Goal: Find specific page/section: Find specific page/section

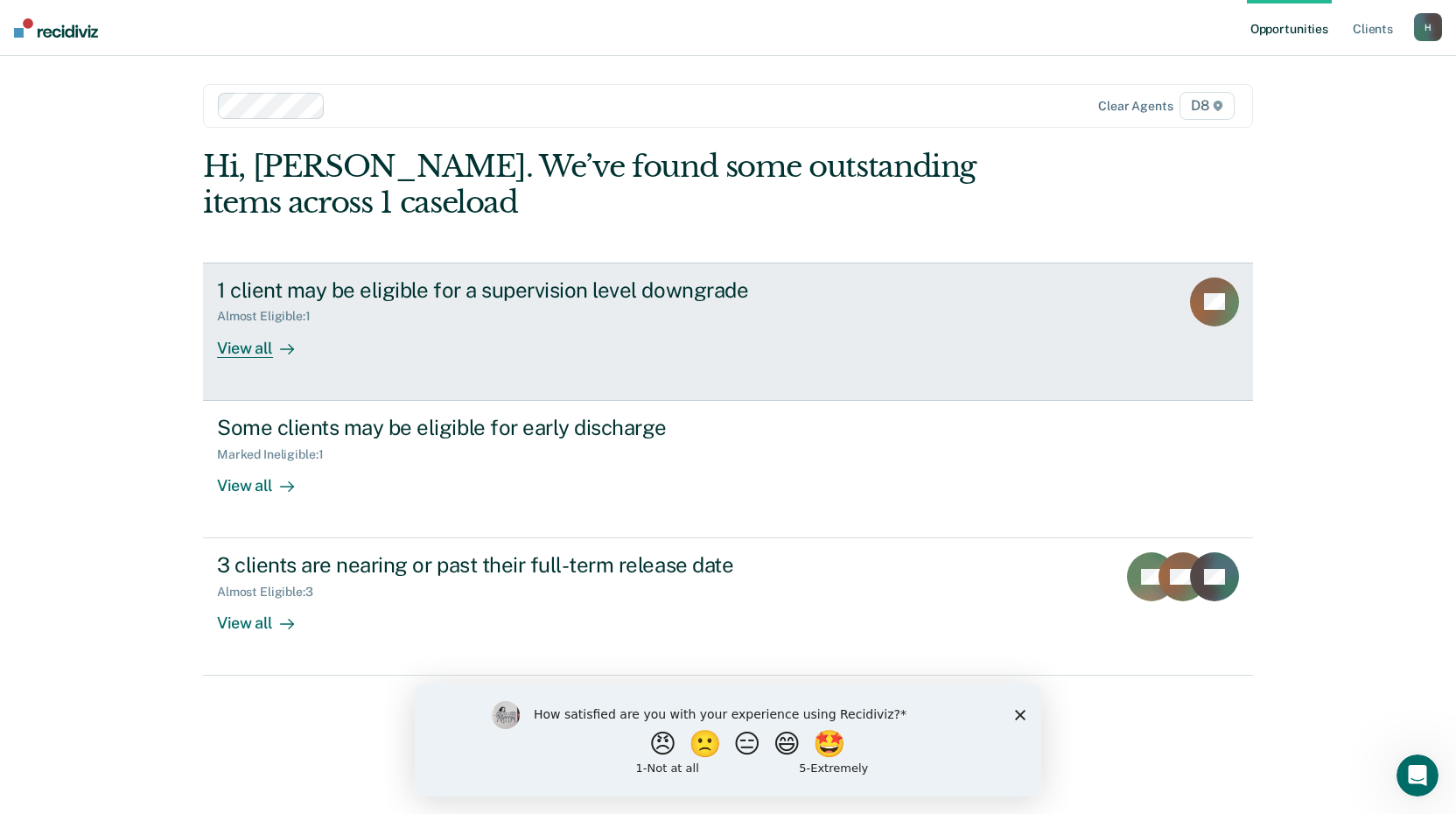
click at [248, 350] on div "View all" at bounding box center [266, 341] width 98 height 34
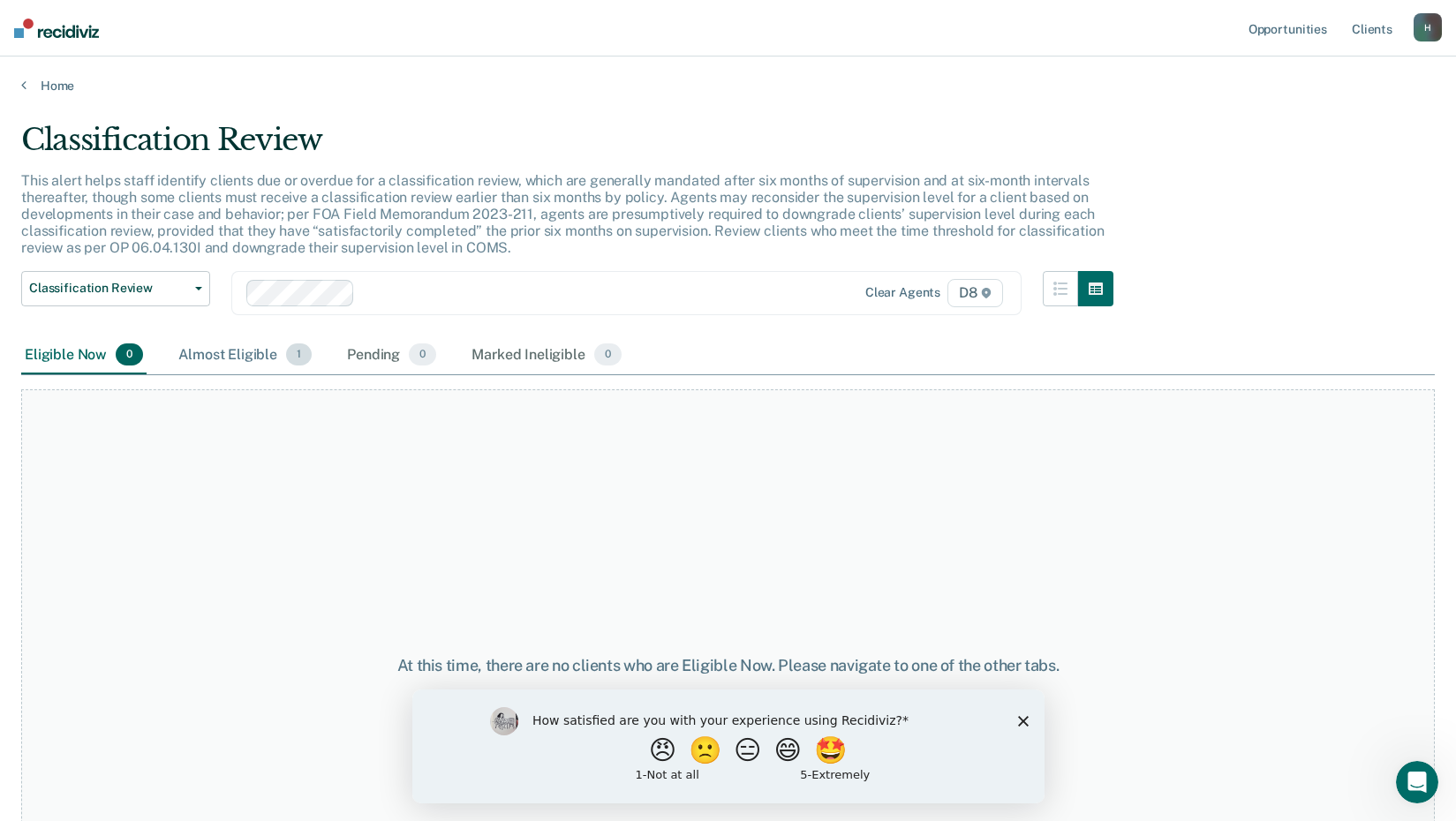
click at [257, 354] on div "Almost Eligible 1" at bounding box center [245, 355] width 140 height 39
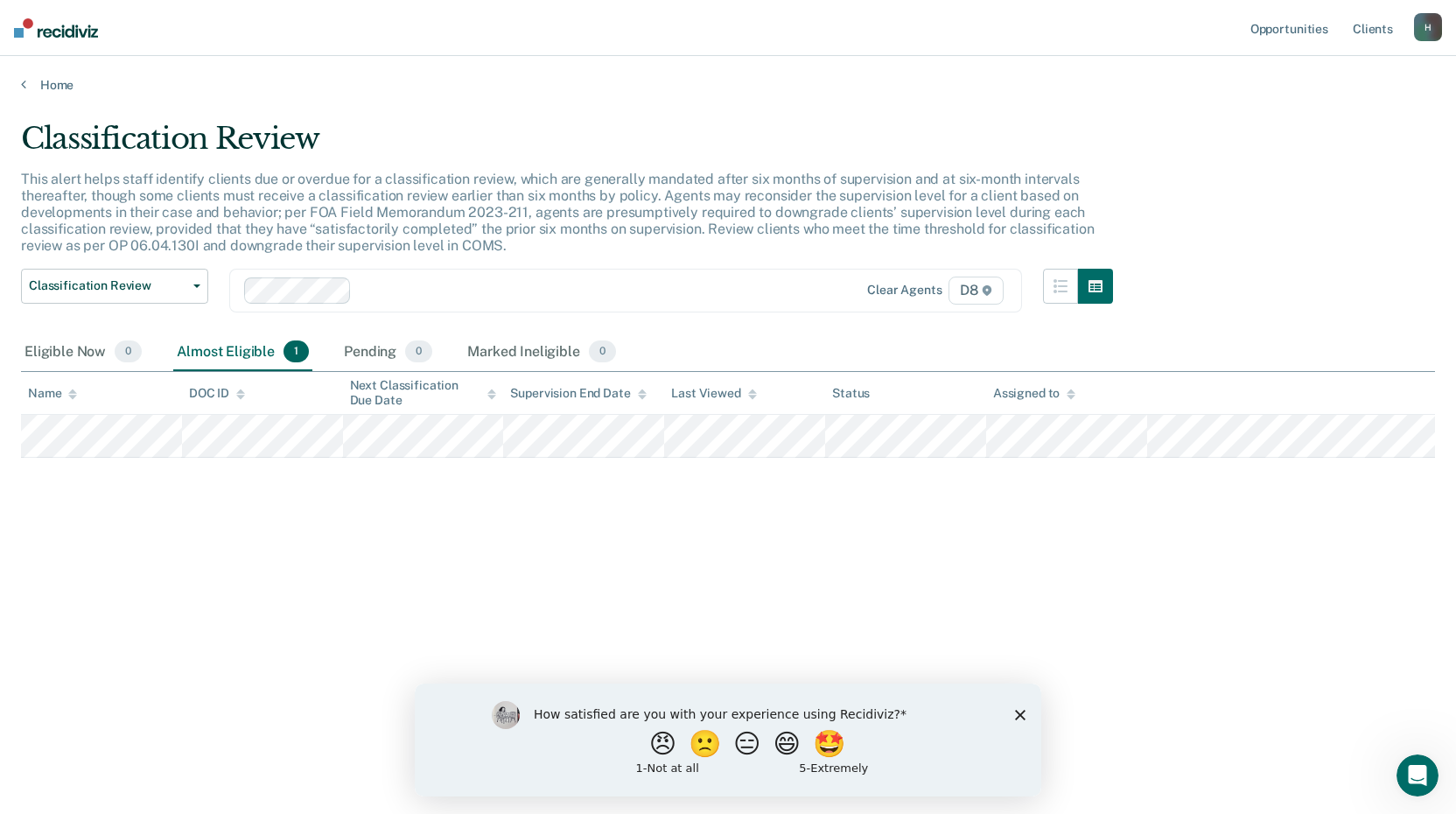
click at [1023, 713] on icon "Close survey" at bounding box center [1020, 714] width 11 height 11
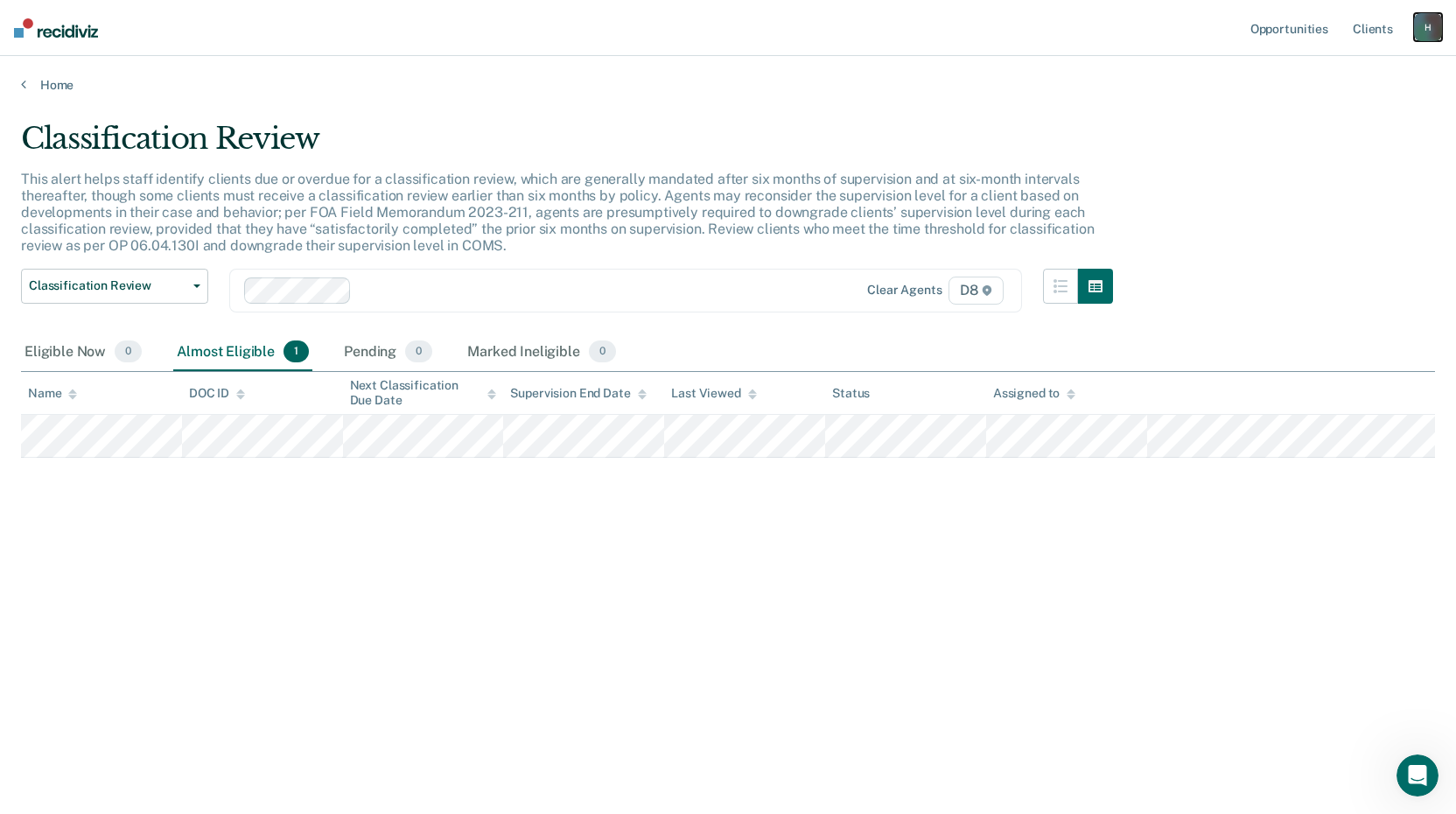
click at [1427, 29] on div "H" at bounding box center [1427, 27] width 28 height 28
click at [1322, 119] on link "Log Out" at bounding box center [1357, 115] width 141 height 15
